Goal: Information Seeking & Learning: Understand process/instructions

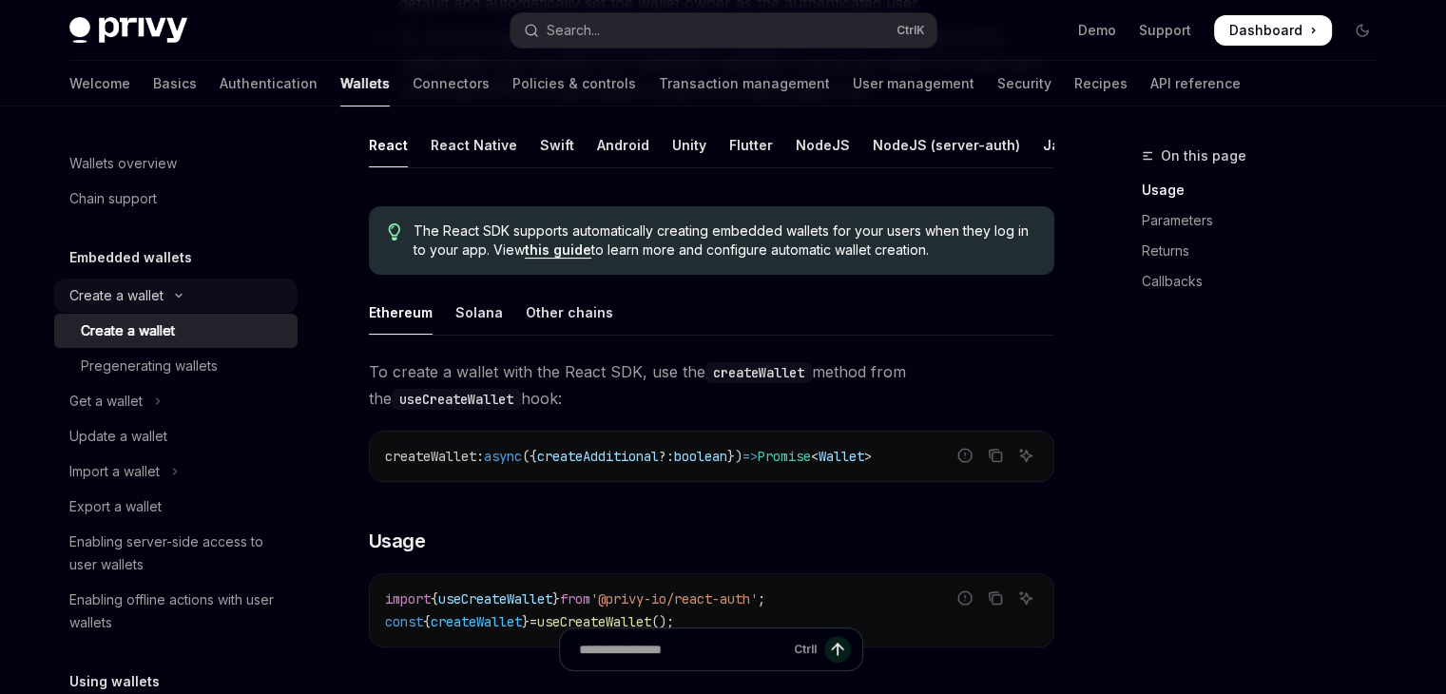
scroll to position [374, 0]
click at [153, 77] on link "Basics" at bounding box center [175, 84] width 44 height 46
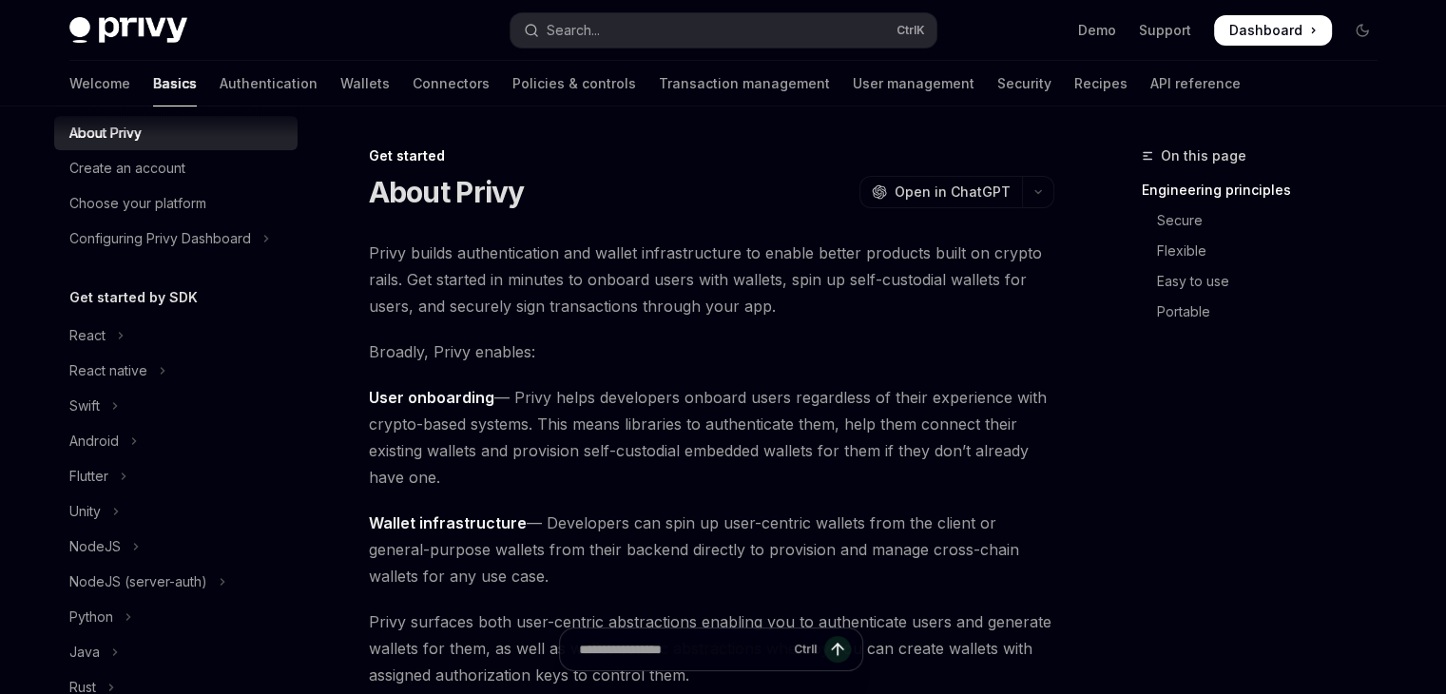
scroll to position [53, 0]
click at [122, 339] on icon "Toggle React section" at bounding box center [121, 335] width 8 height 23
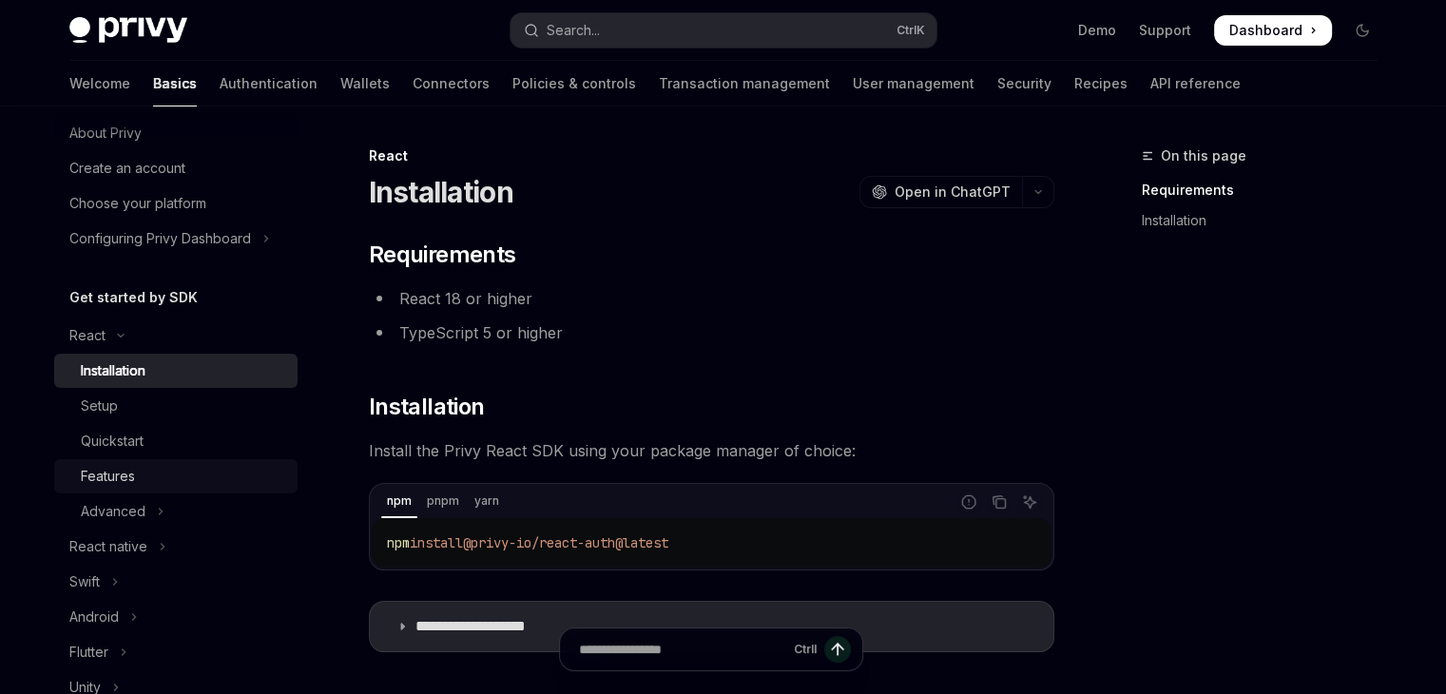
click at [152, 469] on div "Features" at bounding box center [183, 476] width 205 height 23
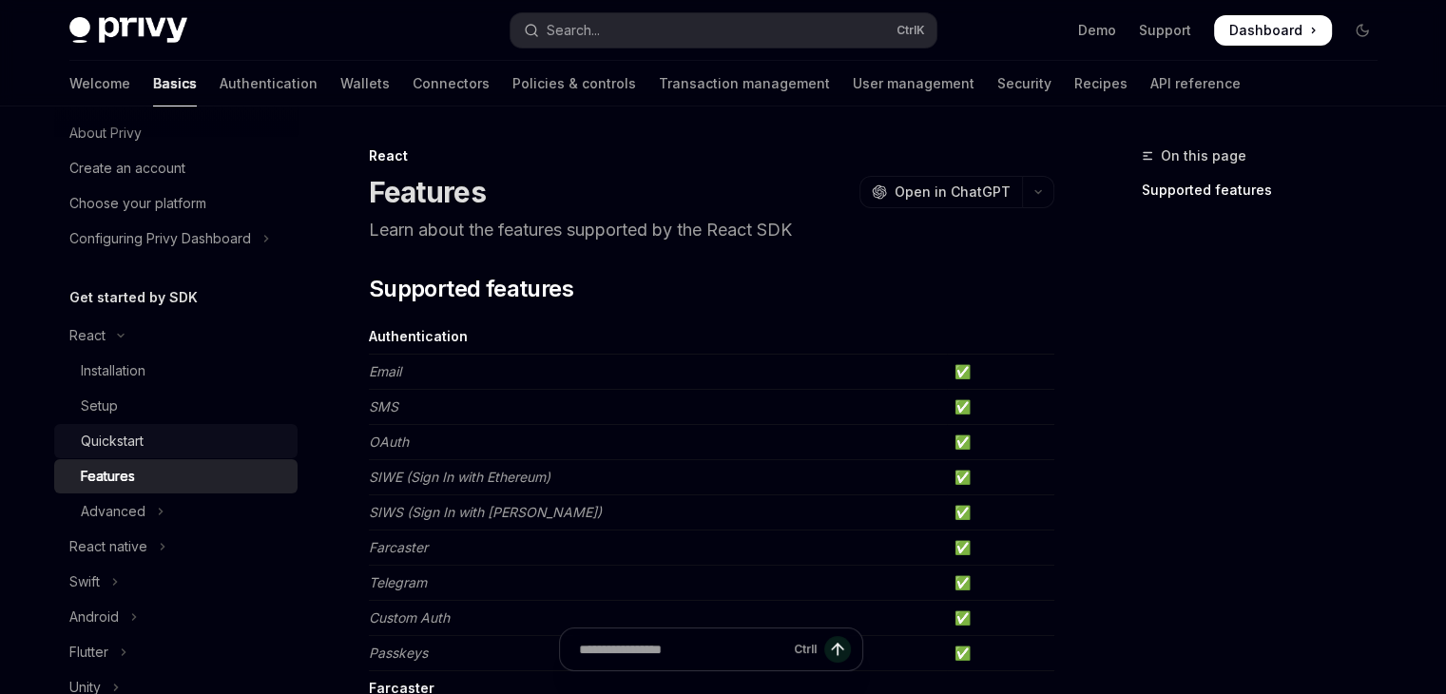
click at [141, 439] on div "Quickstart" at bounding box center [112, 441] width 63 height 23
type textarea "*"
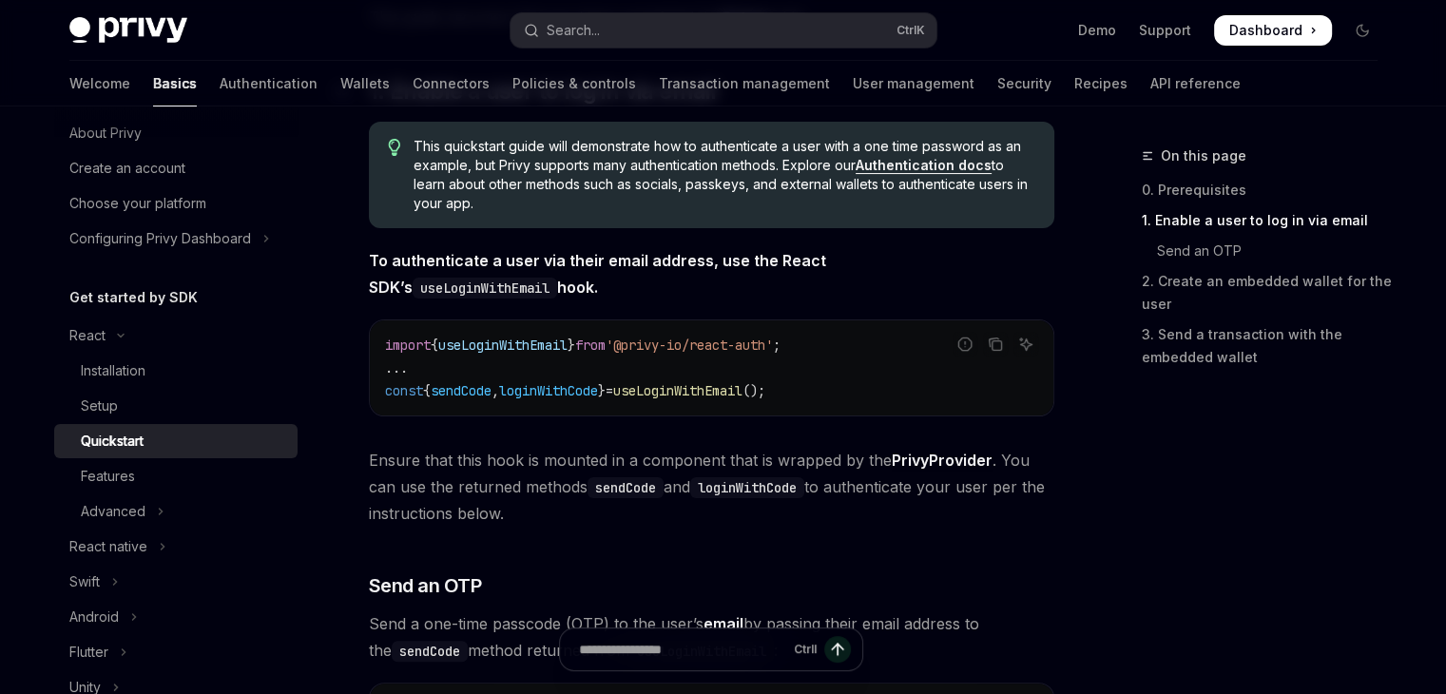
scroll to position [339, 0]
